Goal: Navigation & Orientation: Find specific page/section

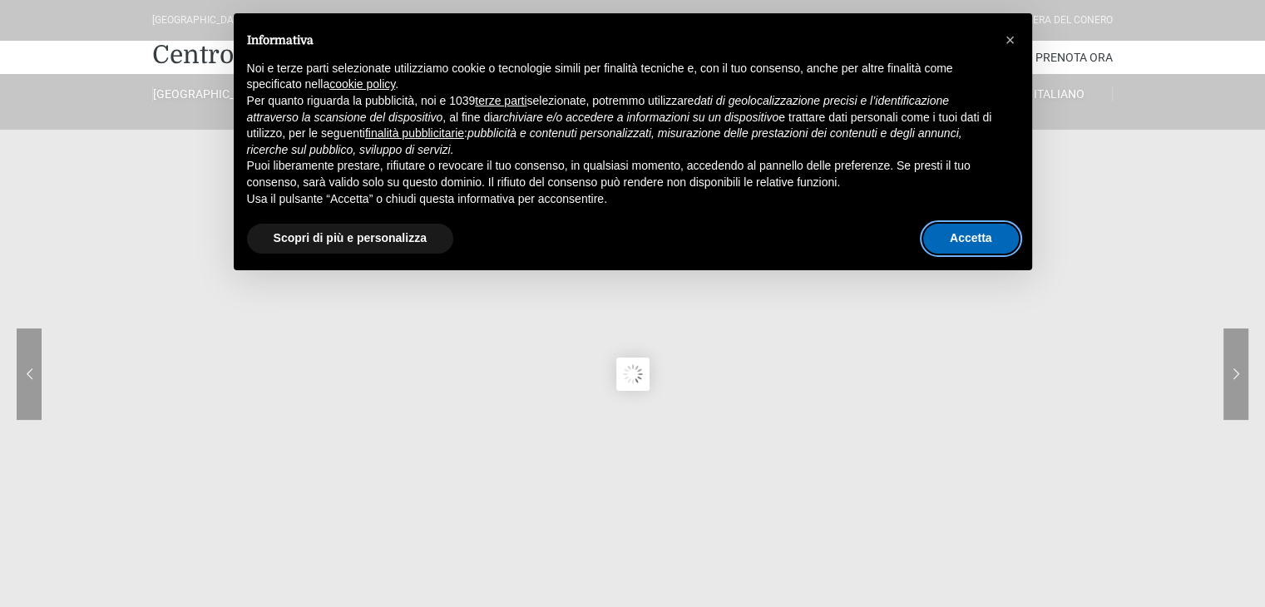
click at [965, 240] on button "Accetta" at bounding box center [971, 239] width 96 height 30
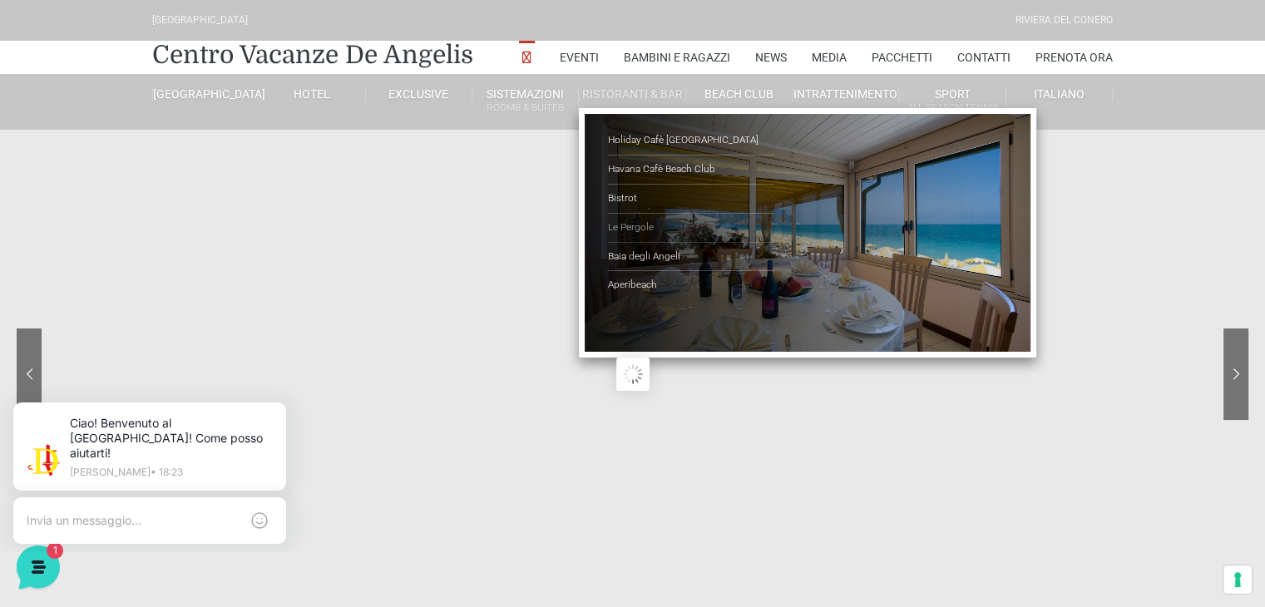
click at [645, 224] on link "Le Pergole" at bounding box center [691, 228] width 166 height 29
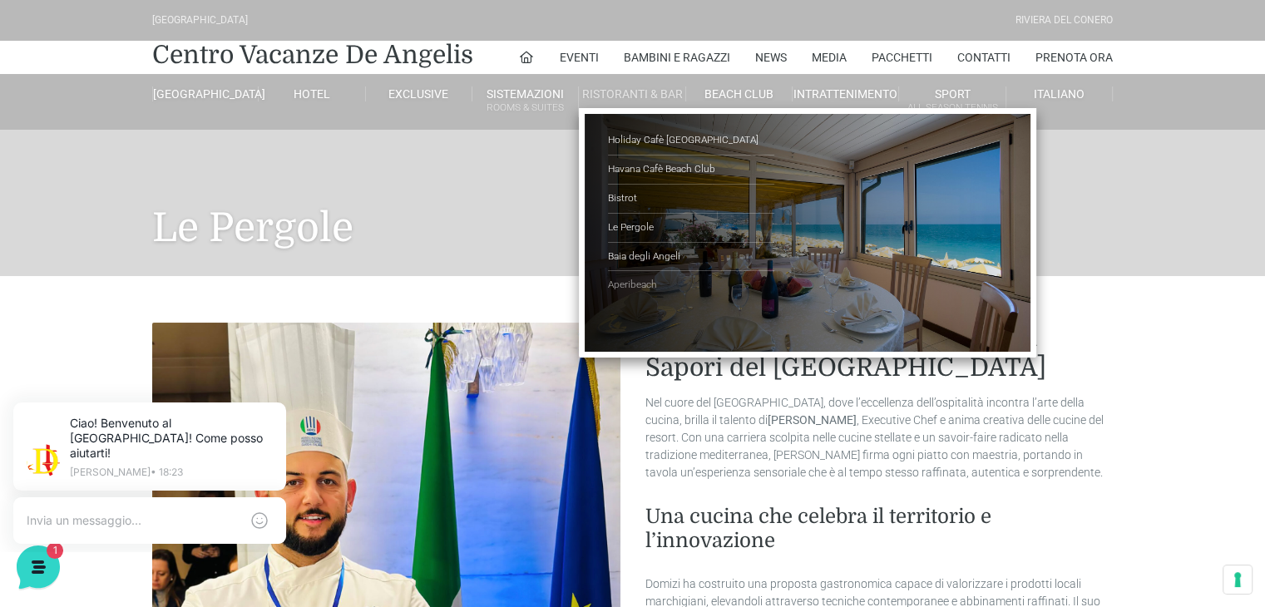
click at [645, 286] on link "Aperibeach" at bounding box center [691, 285] width 166 height 28
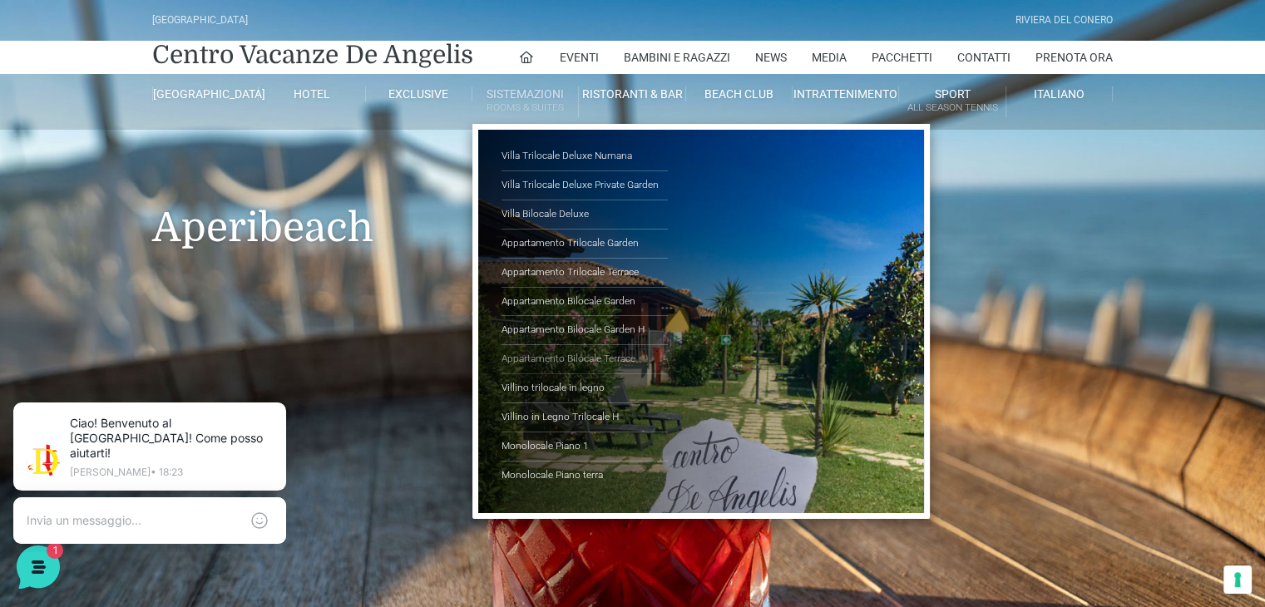
click at [529, 359] on link "Appartamento Bilocale Terrace" at bounding box center [584, 359] width 166 height 29
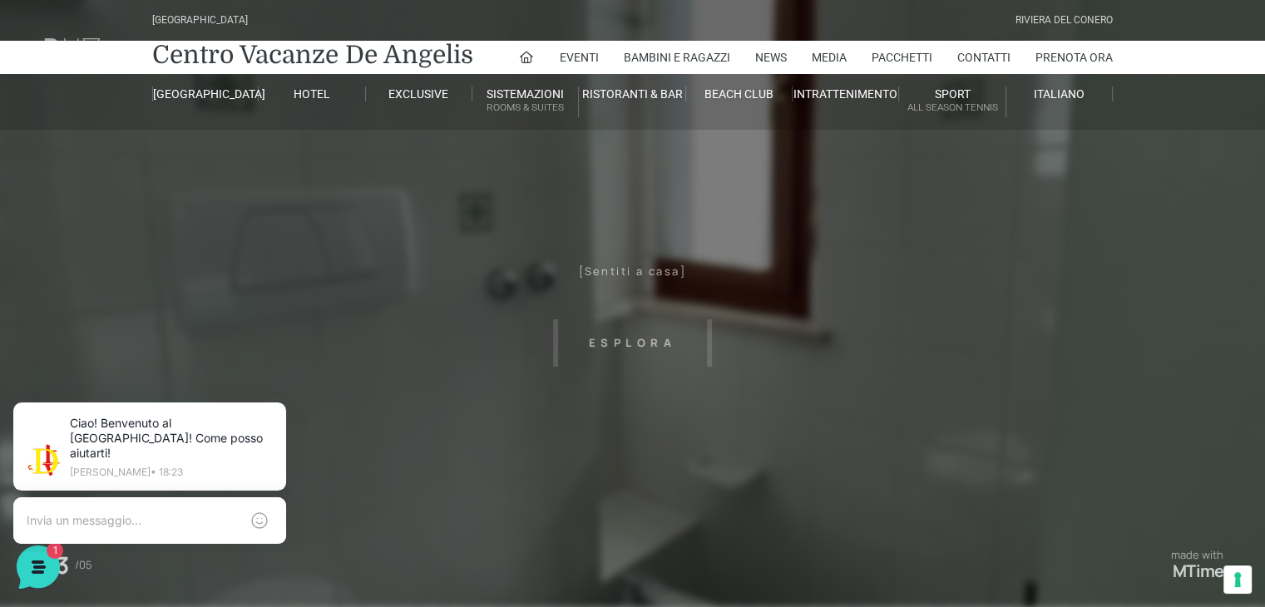
click at [561, 24] on div "Villaggio Hotel Resort Riviera Del Conero" at bounding box center [632, 20] width 973 height 41
